Goal: Browse casually

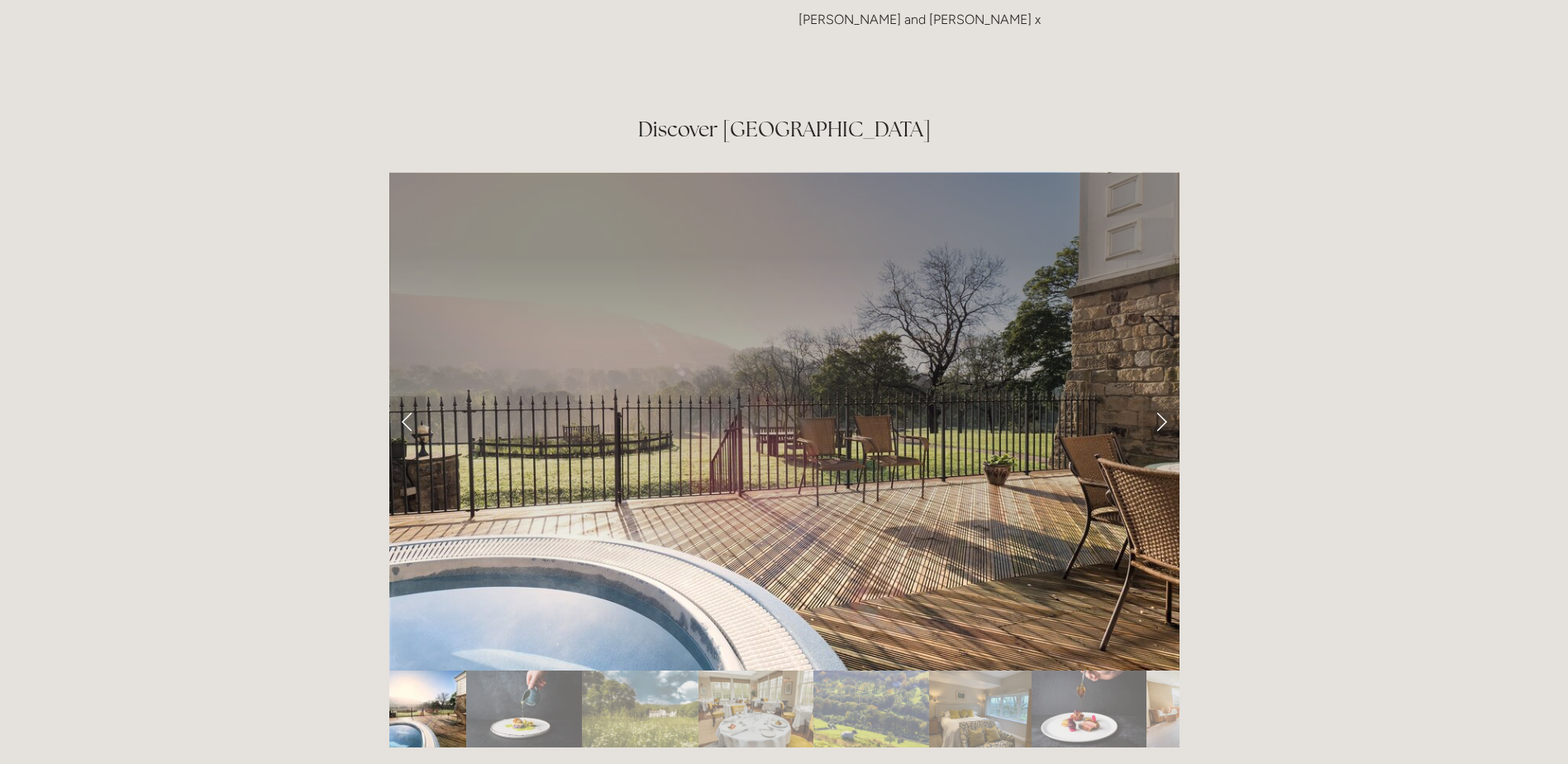
scroll to position [2728, 0]
click at [1159, 395] on link "Next Slide" at bounding box center [1161, 419] width 36 height 49
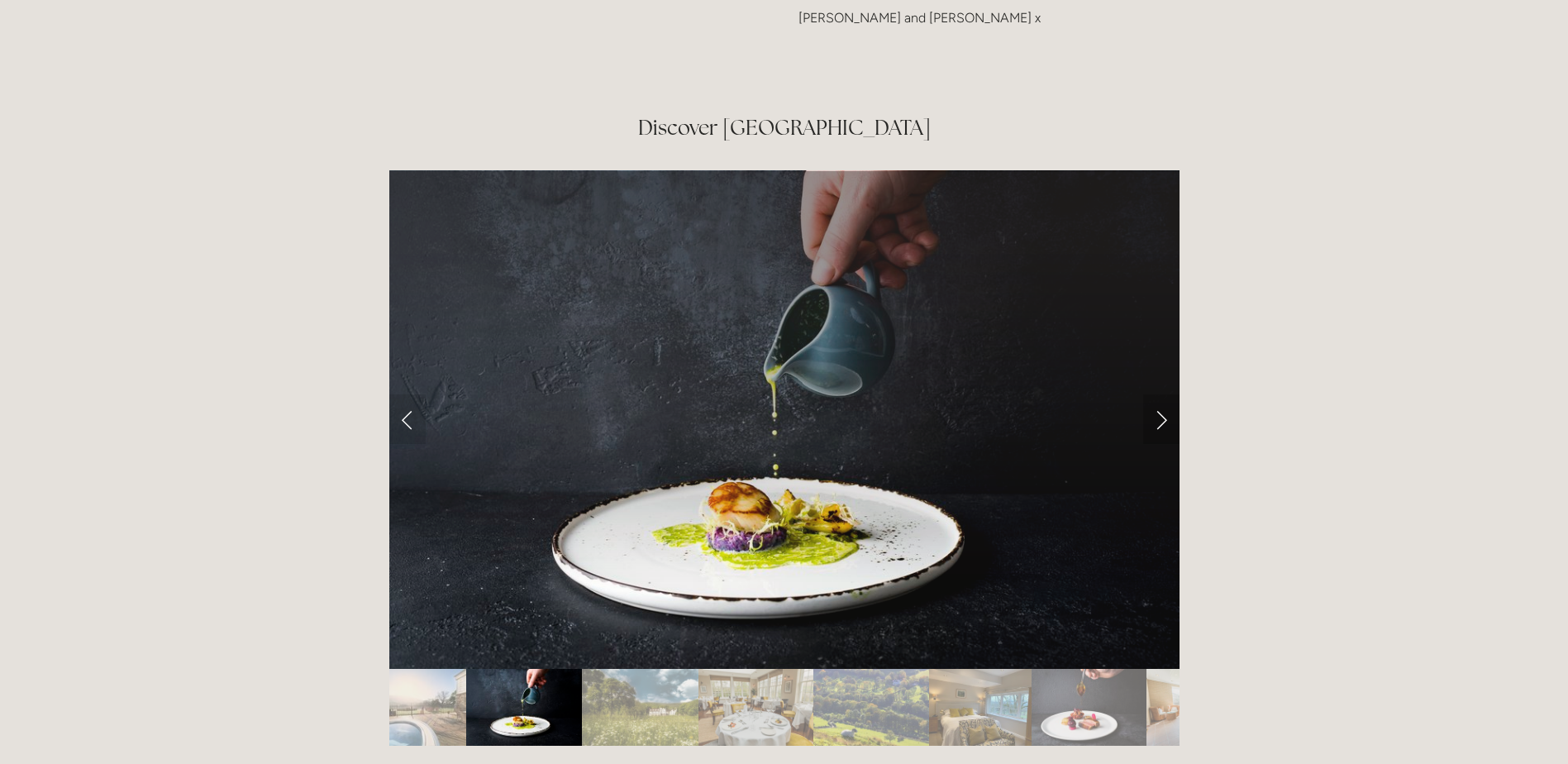
click at [1159, 395] on link "Next Slide" at bounding box center [1161, 419] width 36 height 49
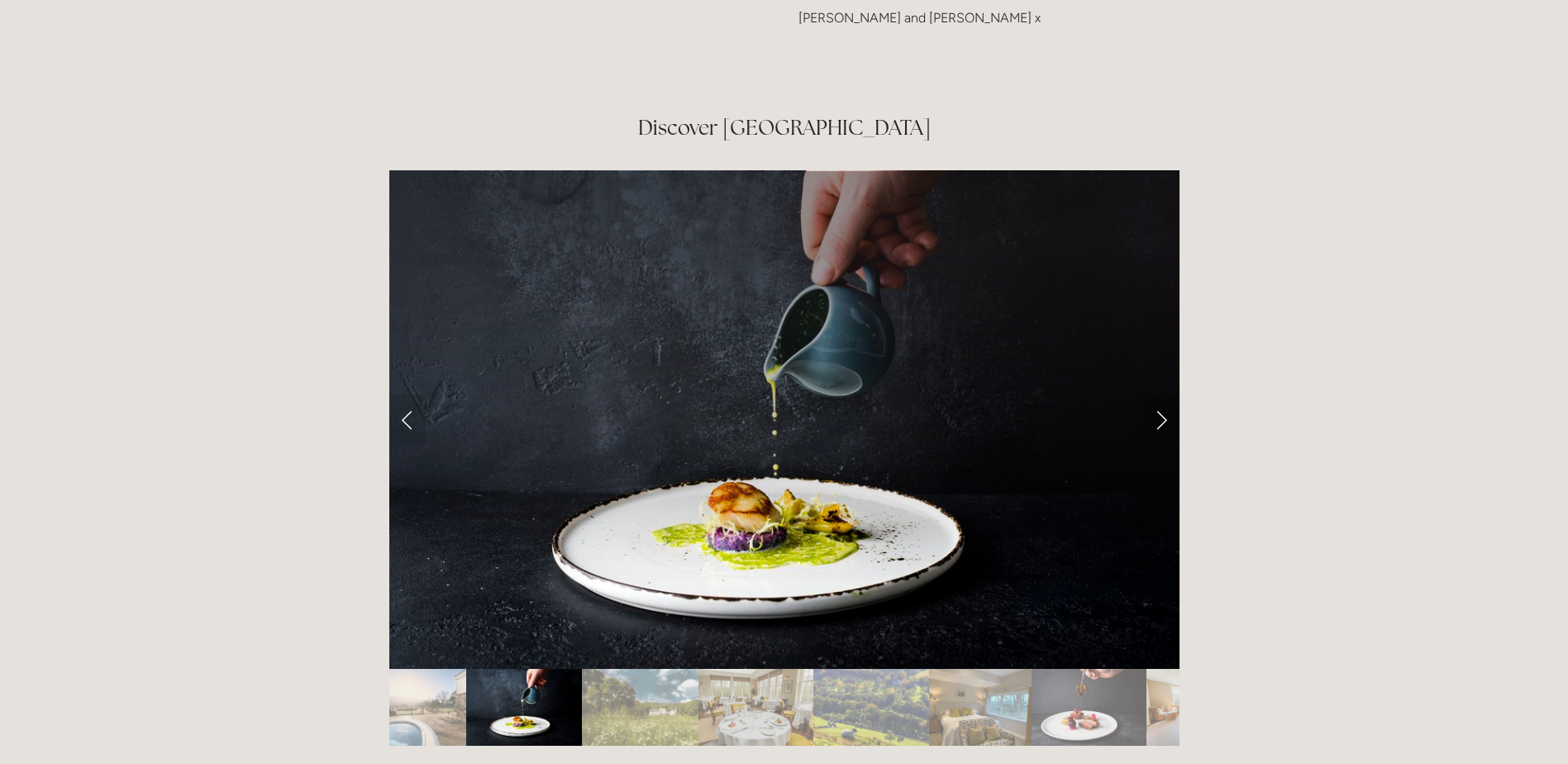
click at [1160, 395] on link "Next Slide" at bounding box center [1161, 419] width 36 height 49
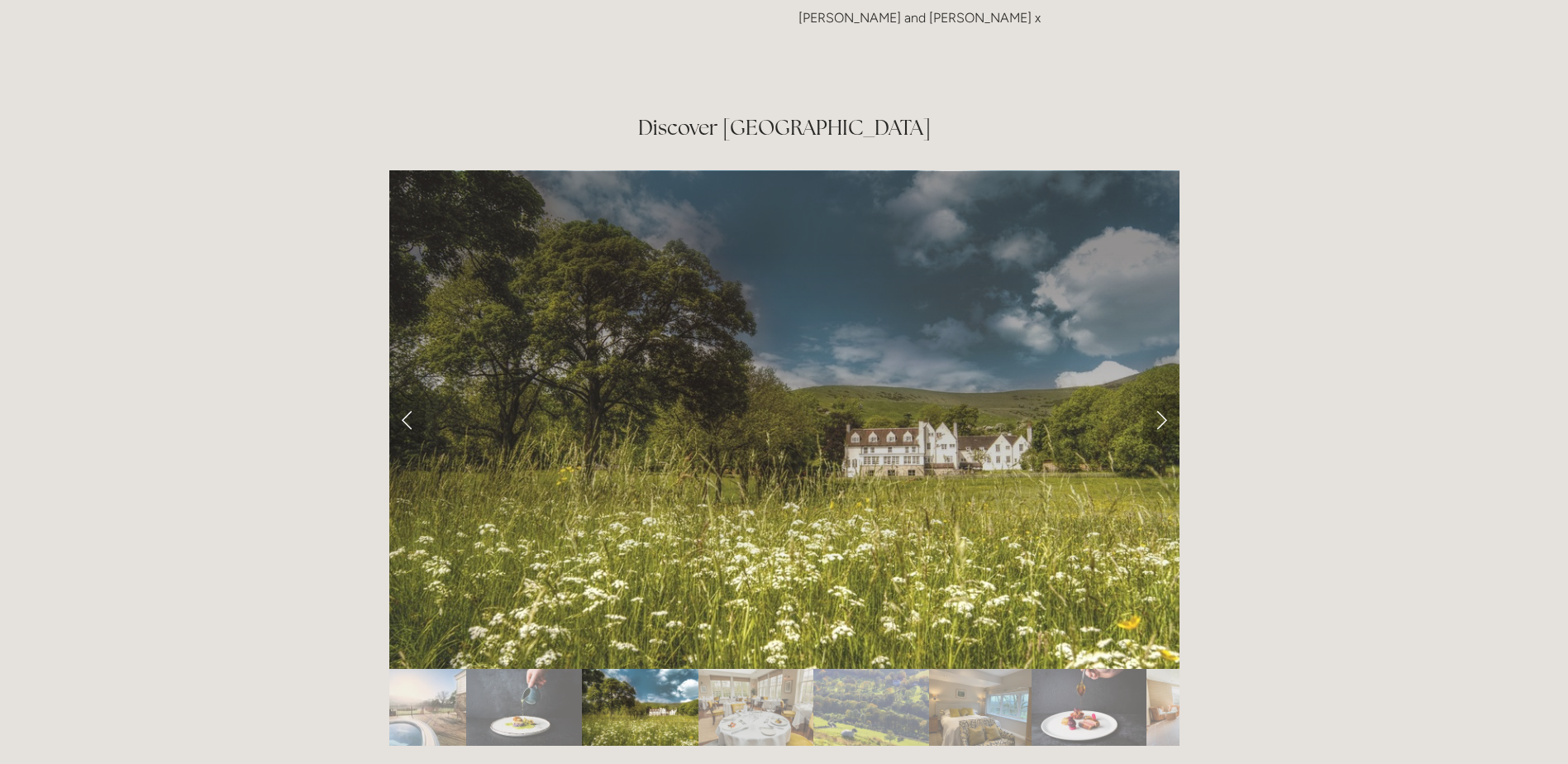
click at [1164, 395] on link "Next Slide" at bounding box center [1161, 419] width 36 height 49
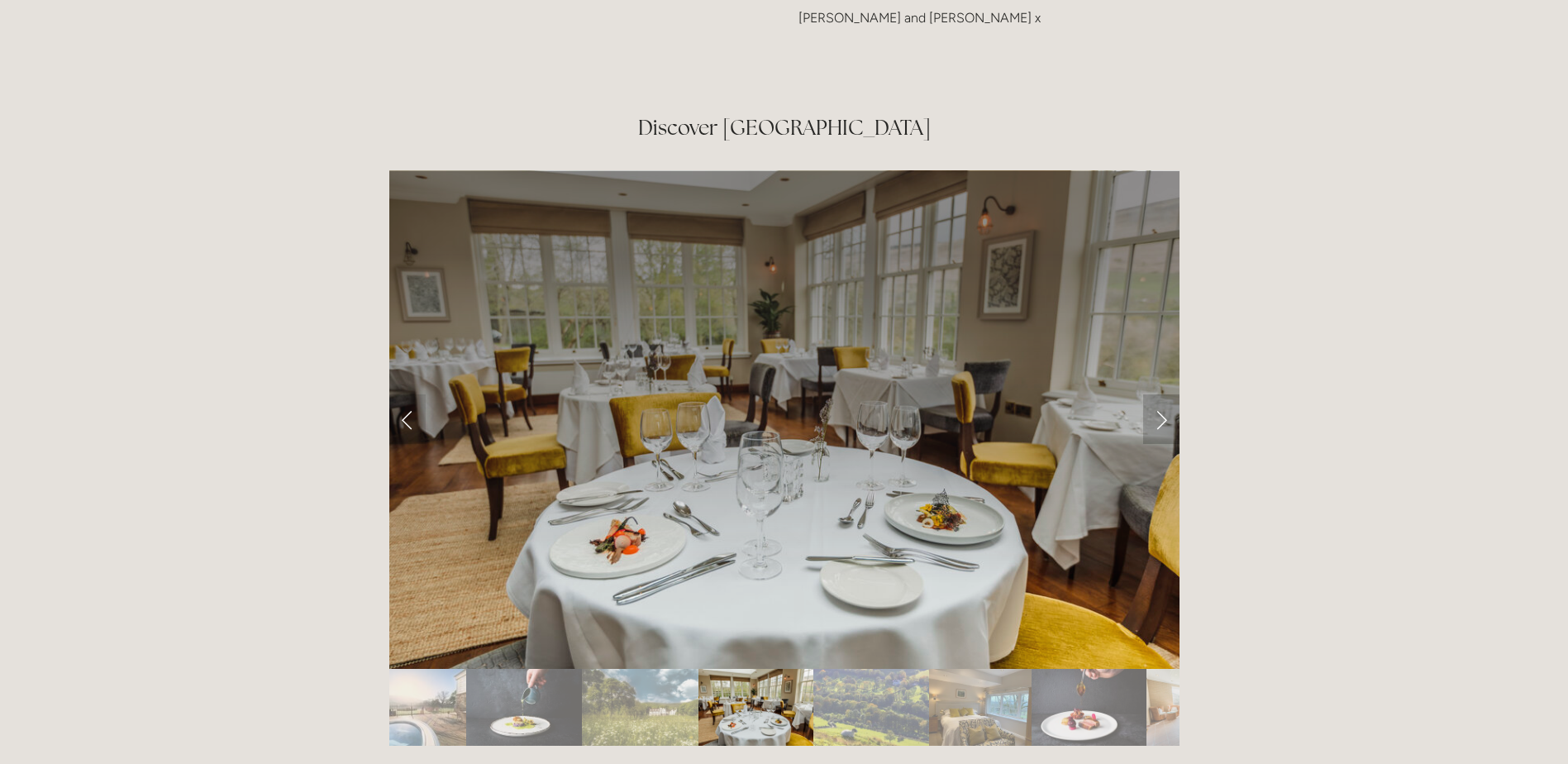
click at [1164, 395] on link "Next Slide" at bounding box center [1161, 419] width 36 height 49
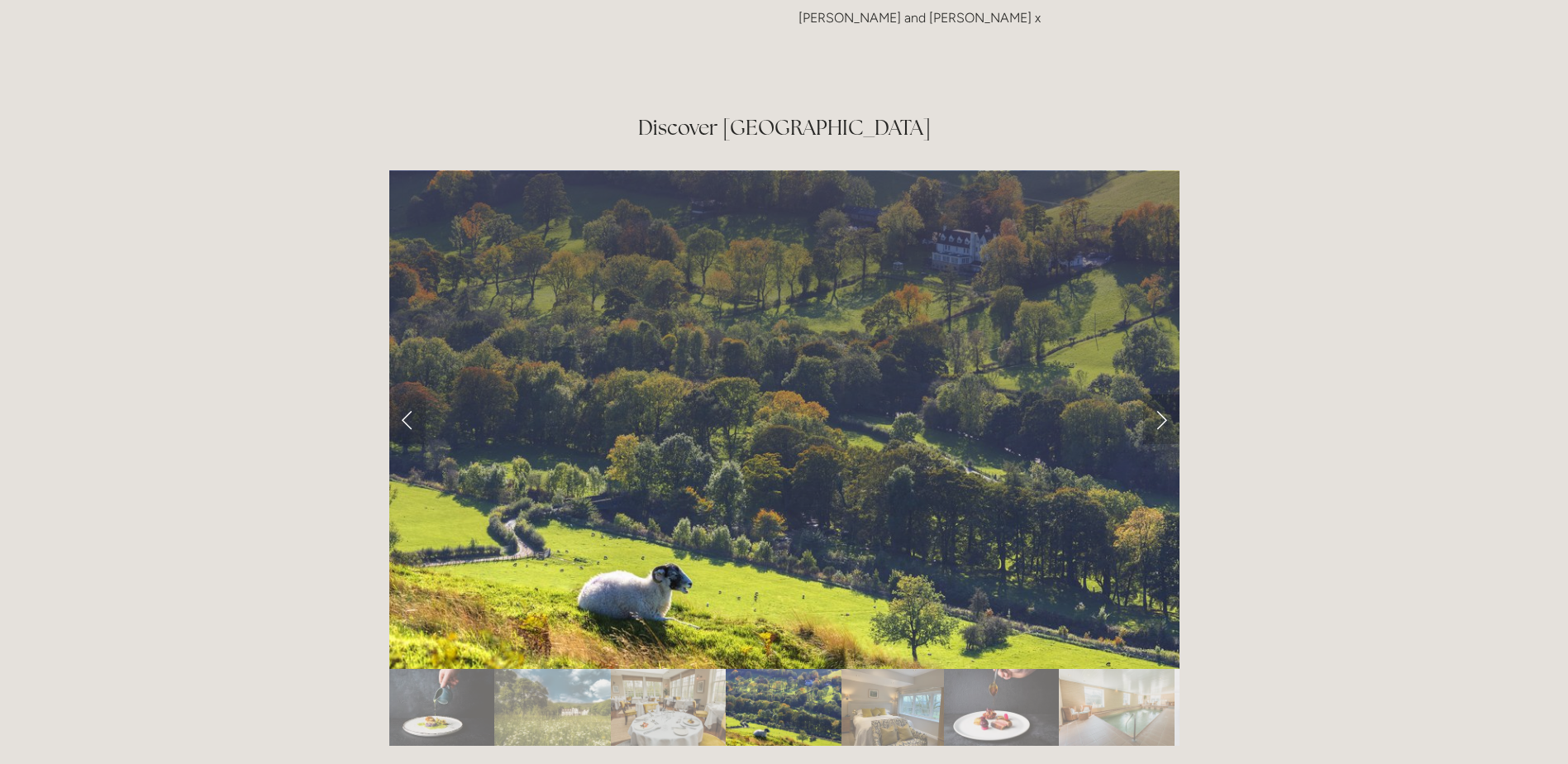
click at [1164, 395] on link "Next Slide" at bounding box center [1161, 419] width 36 height 49
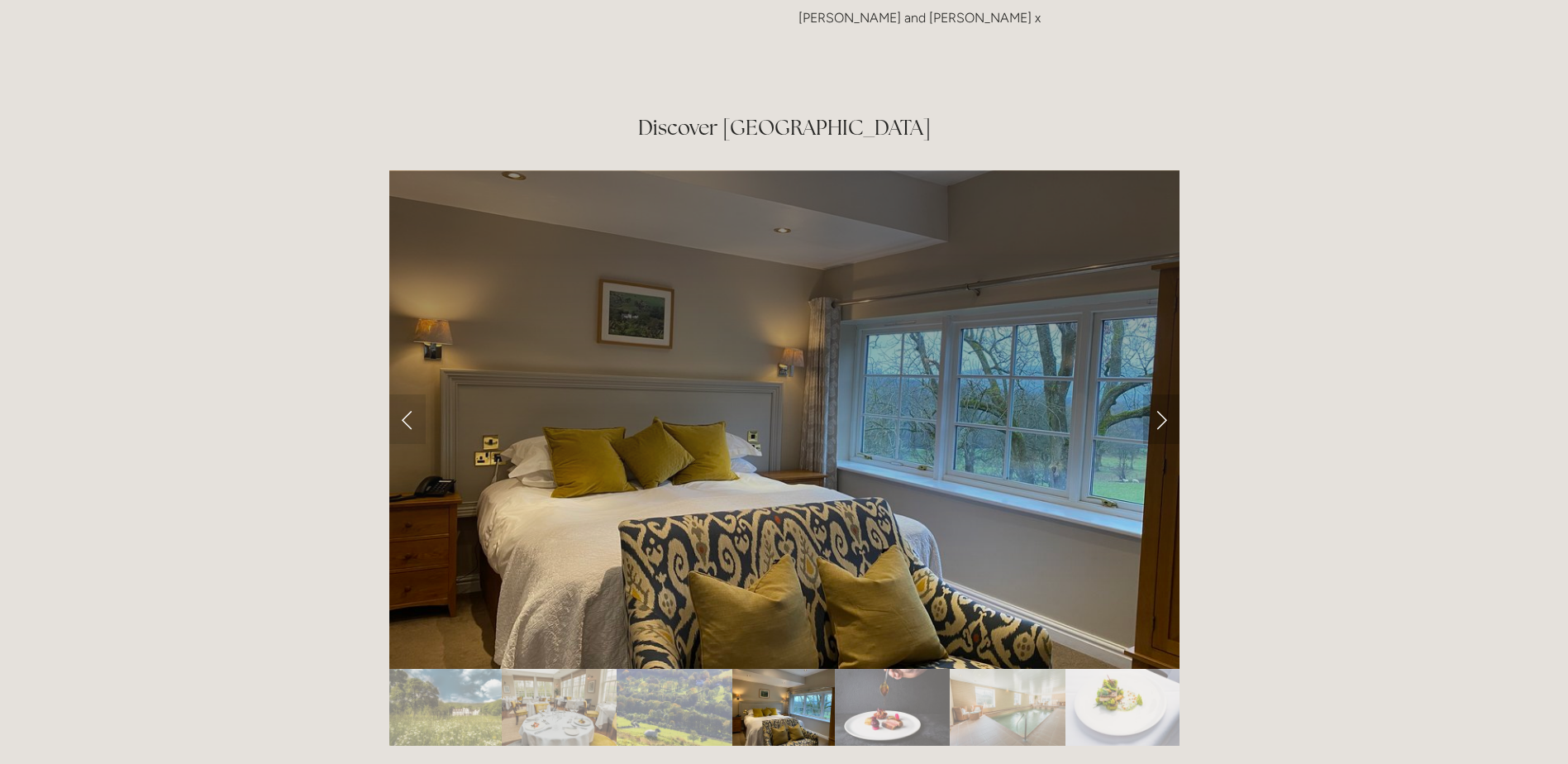
click at [1164, 395] on link "Next Slide" at bounding box center [1161, 419] width 36 height 49
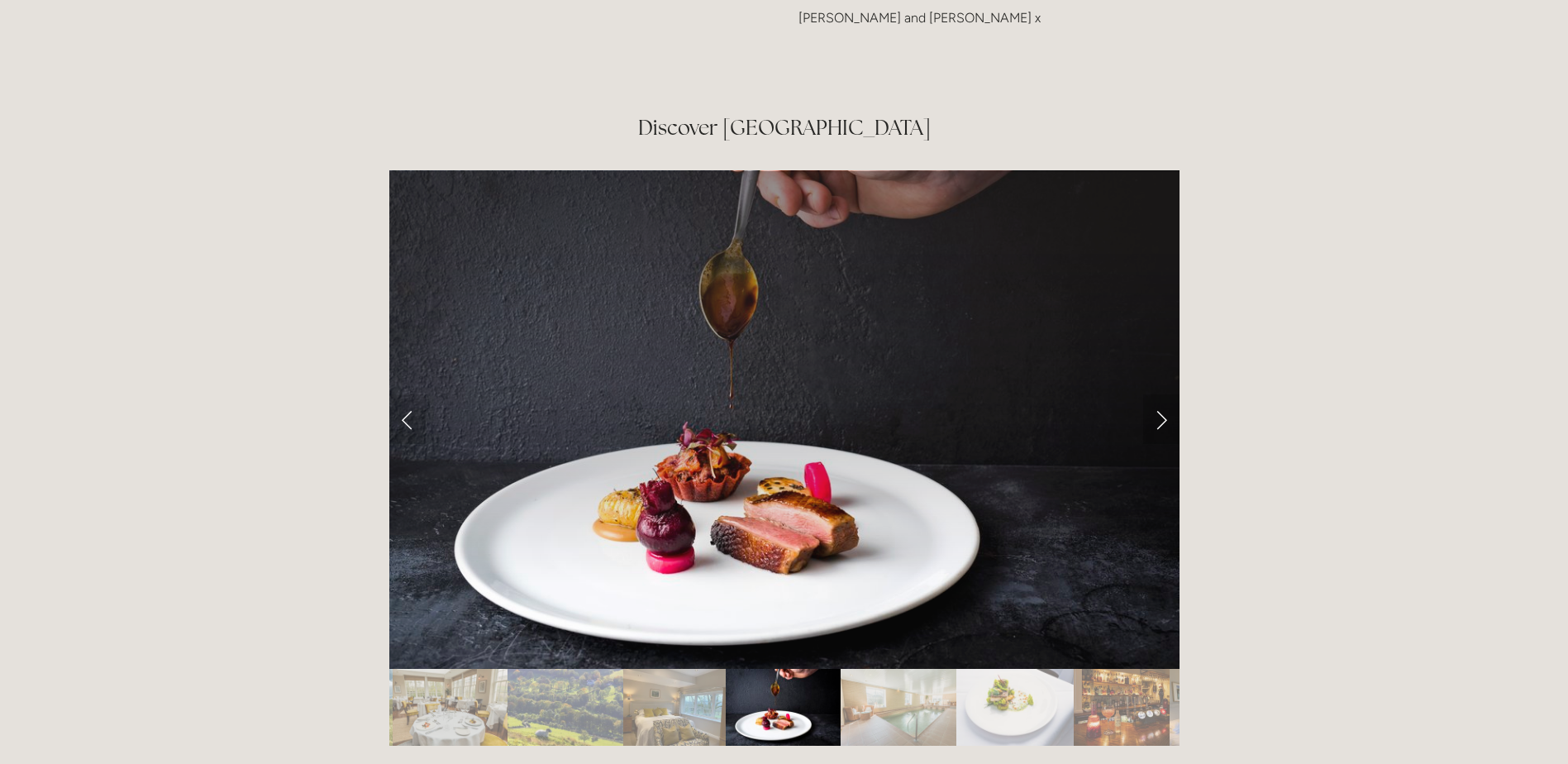
click at [1164, 395] on link "Next Slide" at bounding box center [1161, 419] width 36 height 49
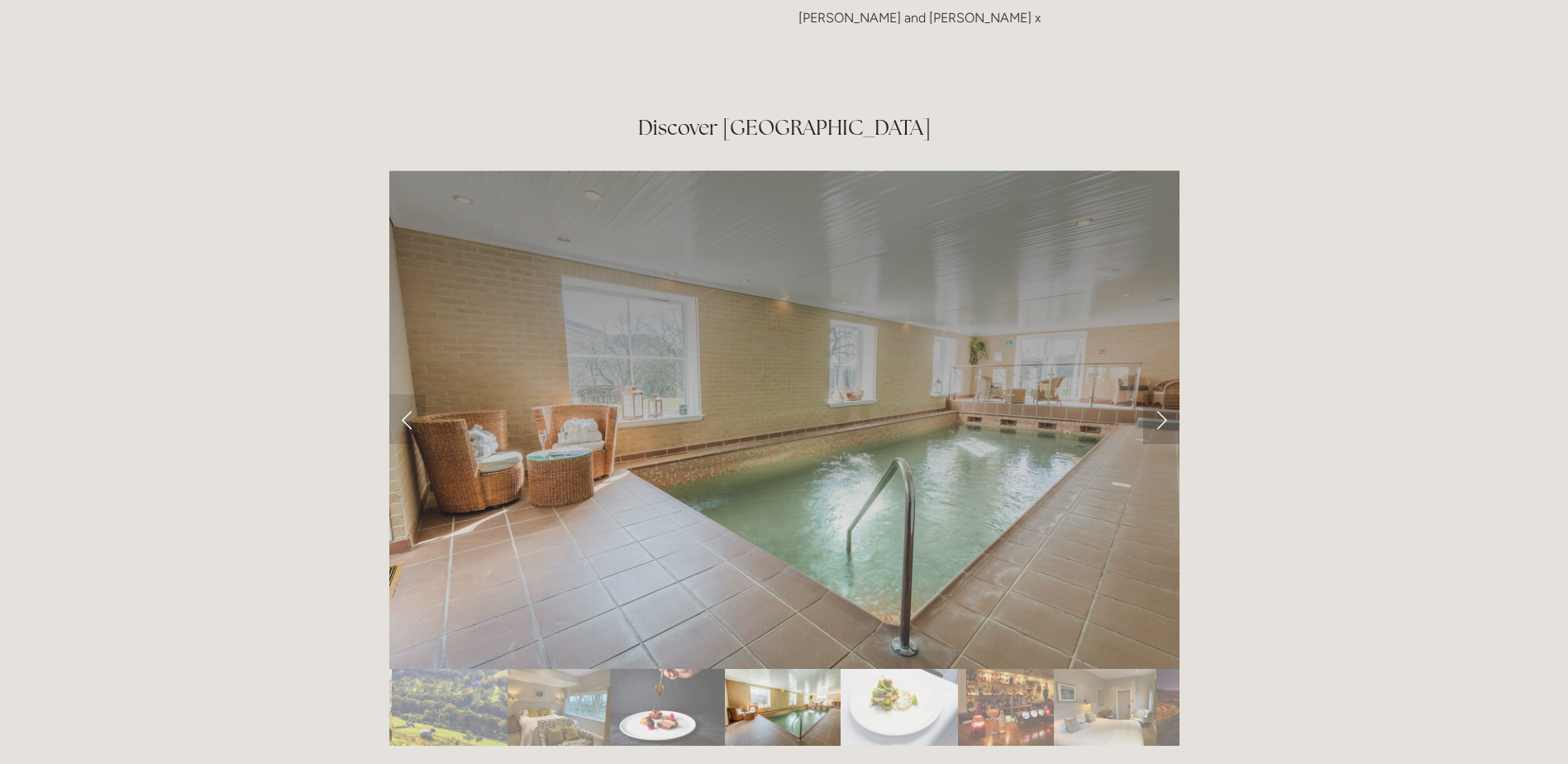
click at [1164, 395] on link "Next Slide" at bounding box center [1161, 419] width 36 height 49
